Goal: Task Accomplishment & Management: Manage account settings

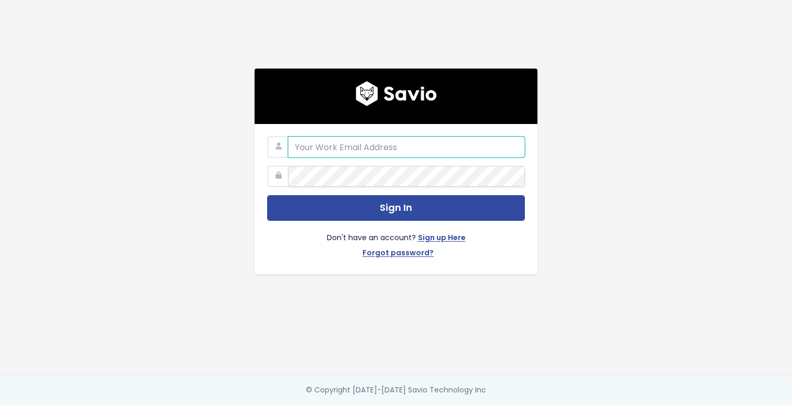
type input "[EMAIL_ADDRESS][DOMAIN_NAME]"
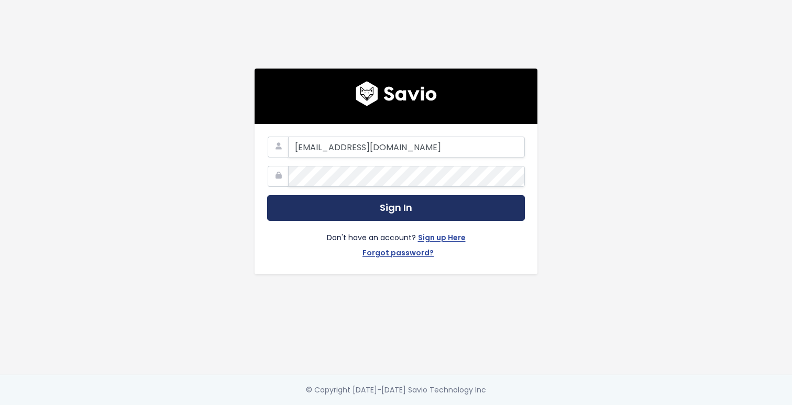
click at [341, 202] on button "Sign In" at bounding box center [396, 208] width 258 height 26
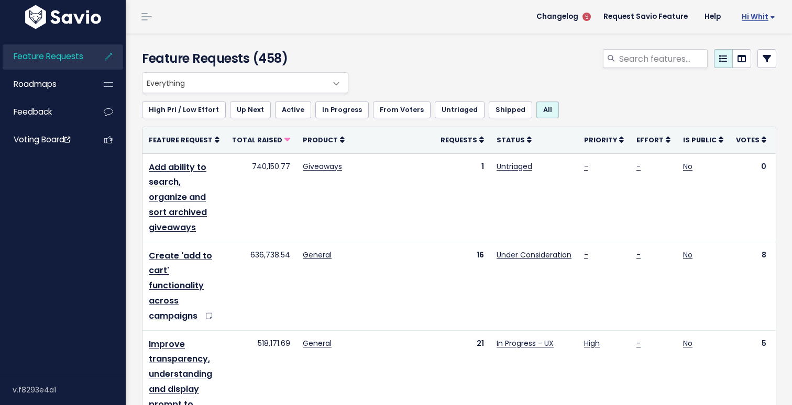
click at [772, 16] on span "Hi Whit" at bounding box center [758, 17] width 34 height 8
click at [738, 44] on link "My Settings" at bounding box center [741, 48] width 75 height 20
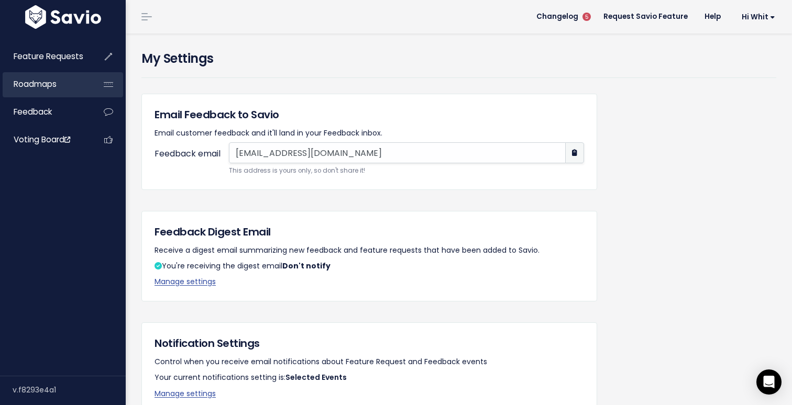
click at [44, 85] on span "Roadmaps" at bounding box center [35, 84] width 43 height 11
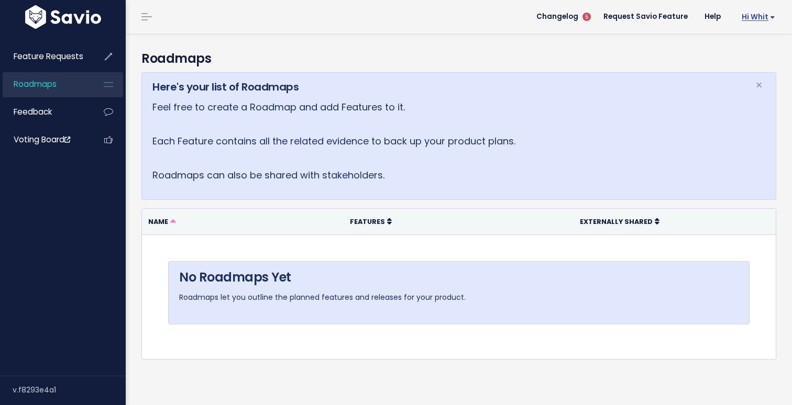
click at [751, 19] on span "Hi Whit" at bounding box center [758, 17] width 34 height 8
click at [736, 47] on link "My Settings" at bounding box center [741, 48] width 75 height 20
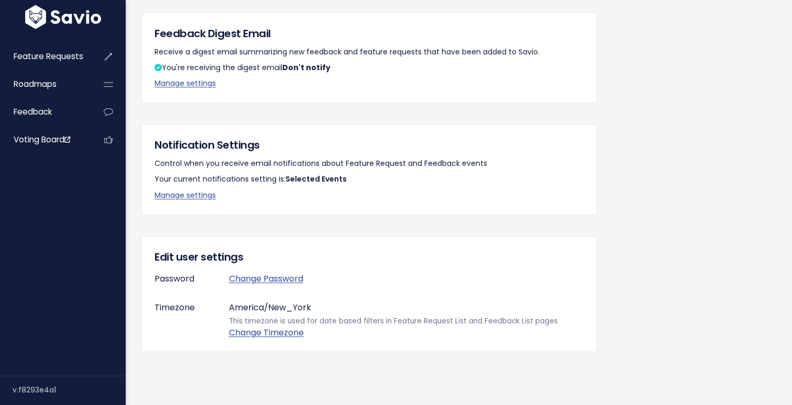
scroll to position [198, 0]
click at [198, 194] on link "Manage settings" at bounding box center [184, 196] width 61 height 10
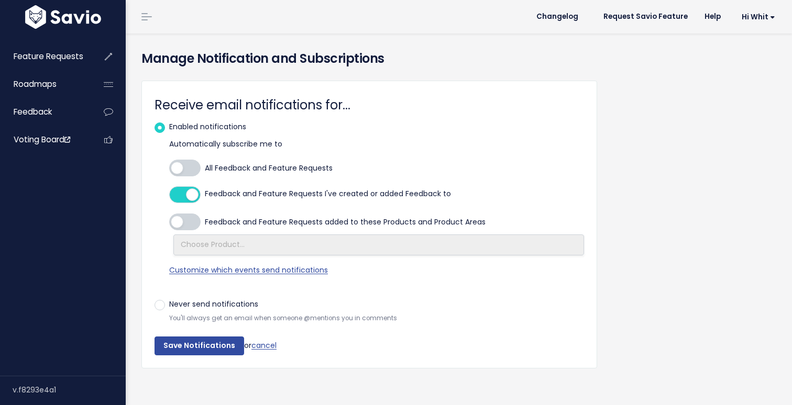
select select
click at [149, 17] on link at bounding box center [146, 16] width 17 height 9
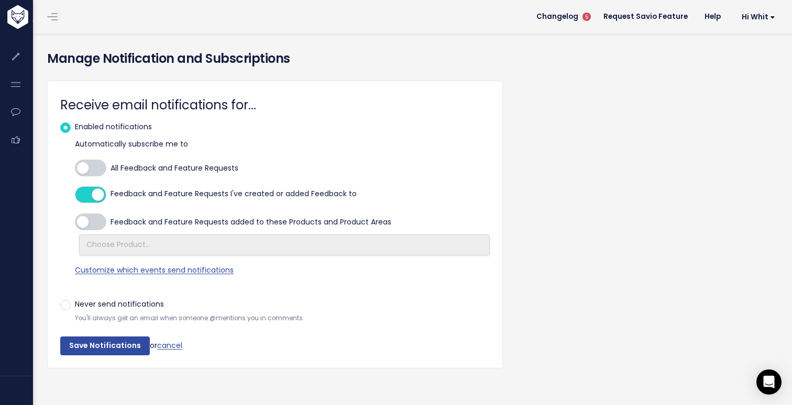
click at [51, 12] on link at bounding box center [52, 16] width 17 height 9
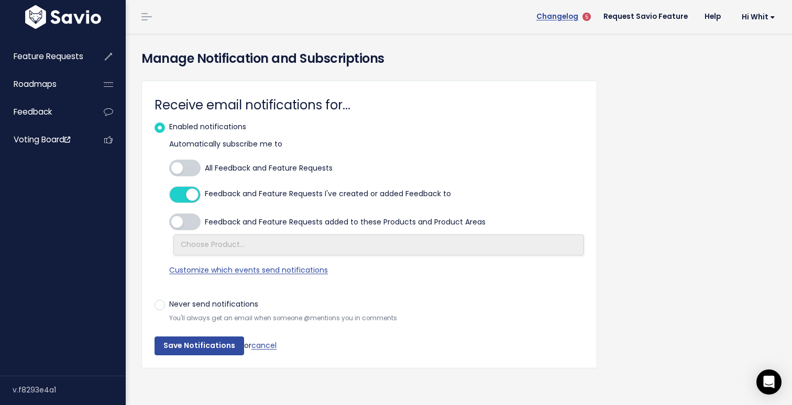
click at [565, 18] on span "Changelog" at bounding box center [557, 16] width 42 height 7
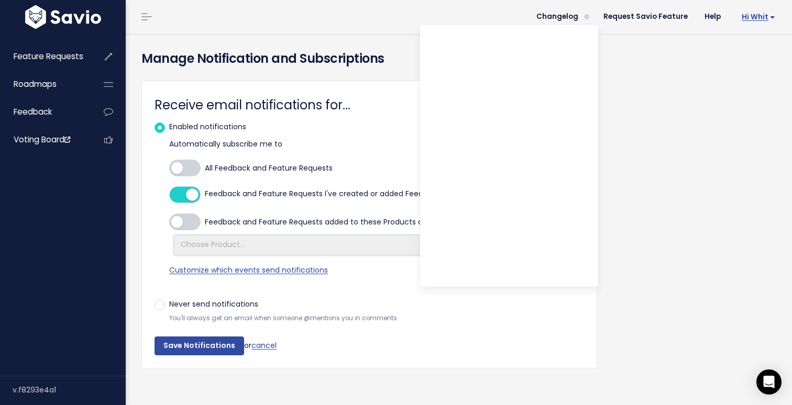
click at [767, 13] on span "Hi Whit" at bounding box center [758, 17] width 34 height 8
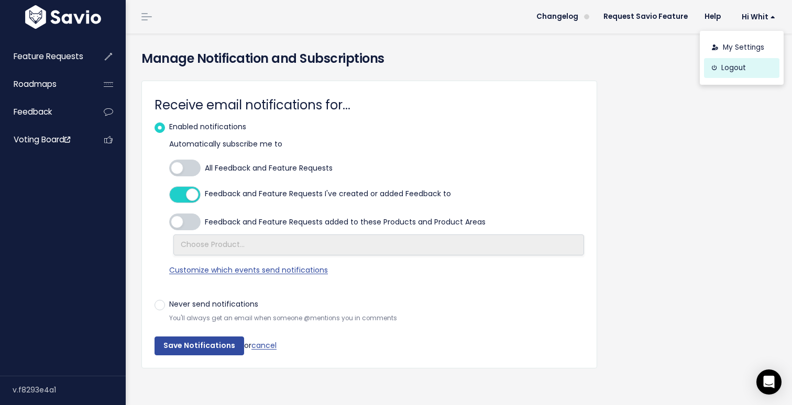
click at [735, 69] on link "Logout" at bounding box center [741, 68] width 75 height 20
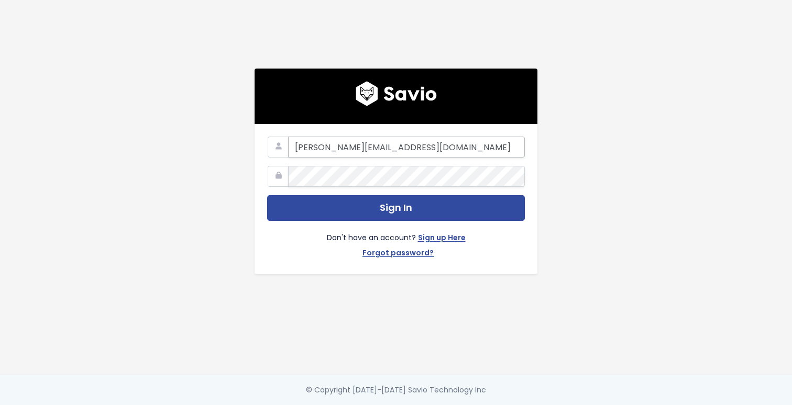
type input "[PERSON_NAME][EMAIL_ADDRESS][DOMAIN_NAME]"
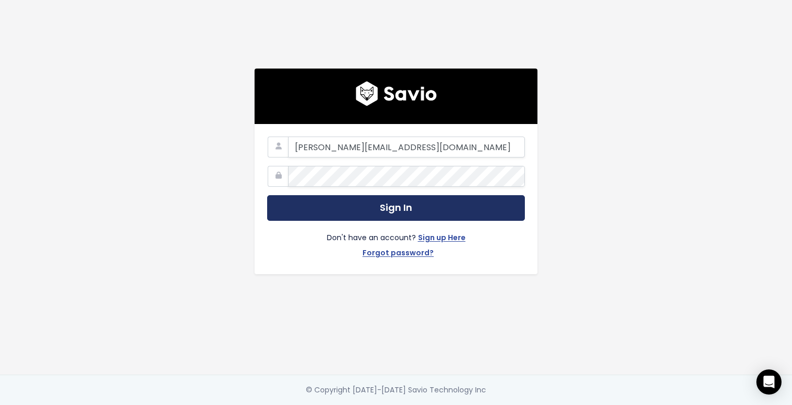
click at [406, 210] on button "Sign In" at bounding box center [396, 208] width 258 height 26
